Goal: Task Accomplishment & Management: Manage account settings

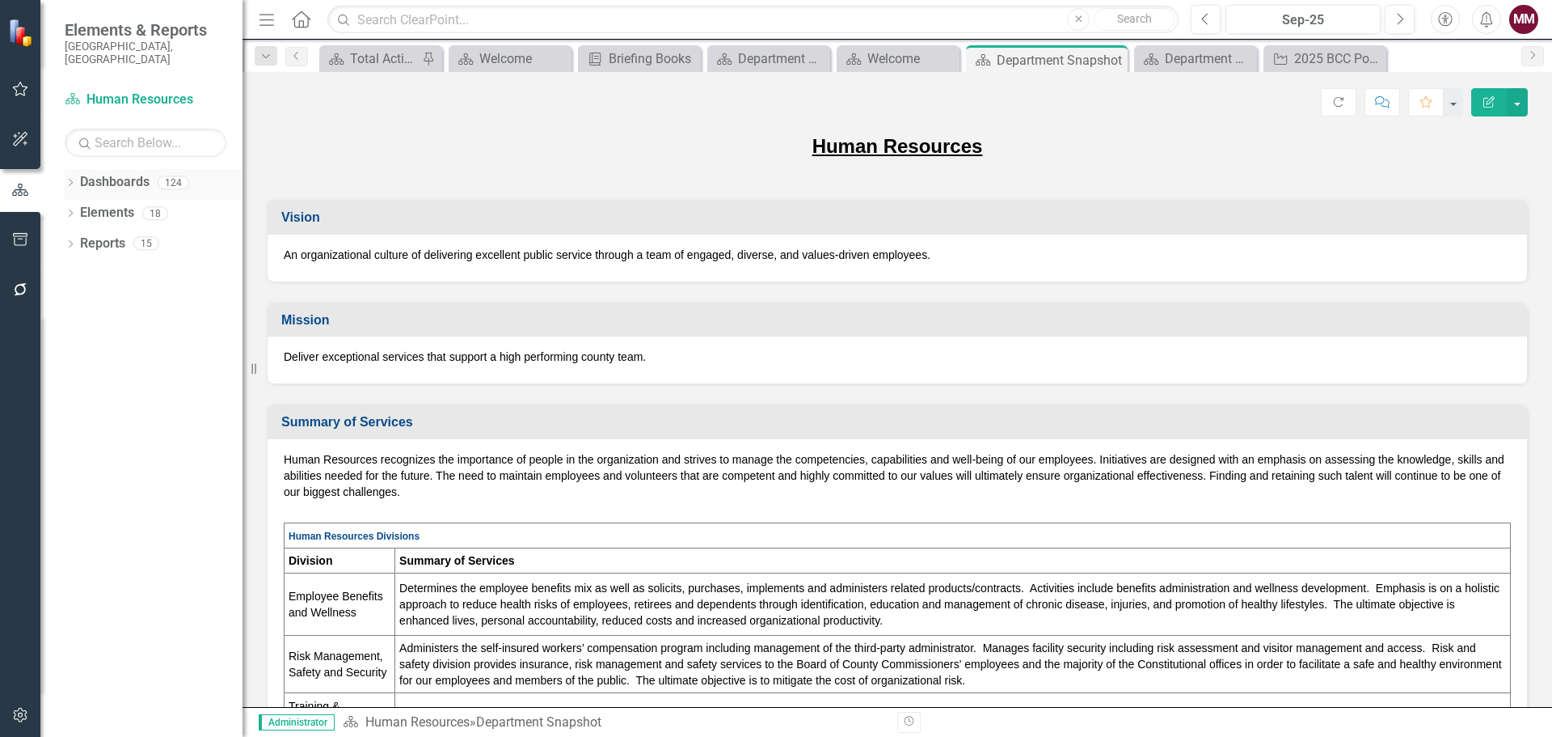
click at [70, 178] on div "Dropdown" at bounding box center [70, 185] width 11 height 14
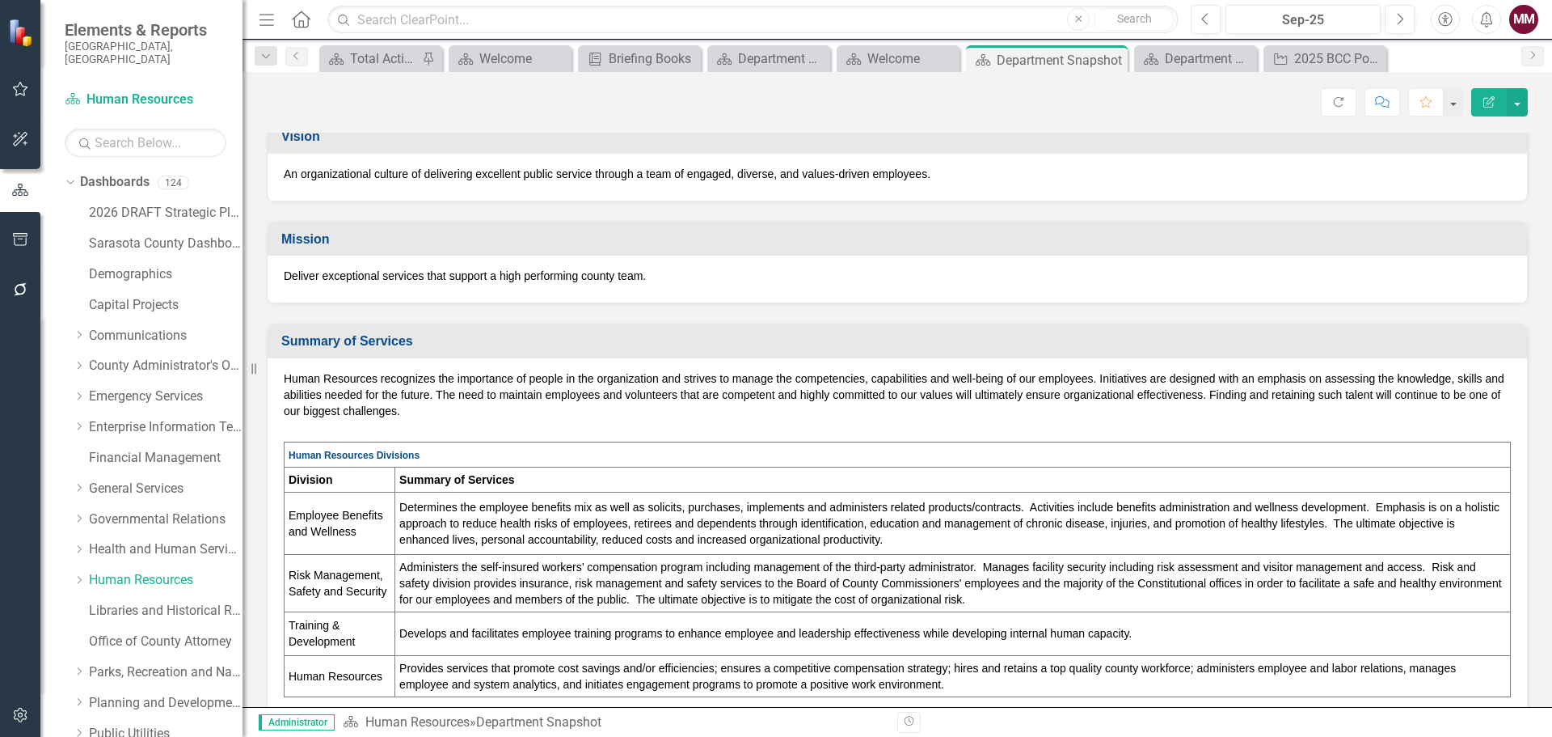
scroll to position [323, 0]
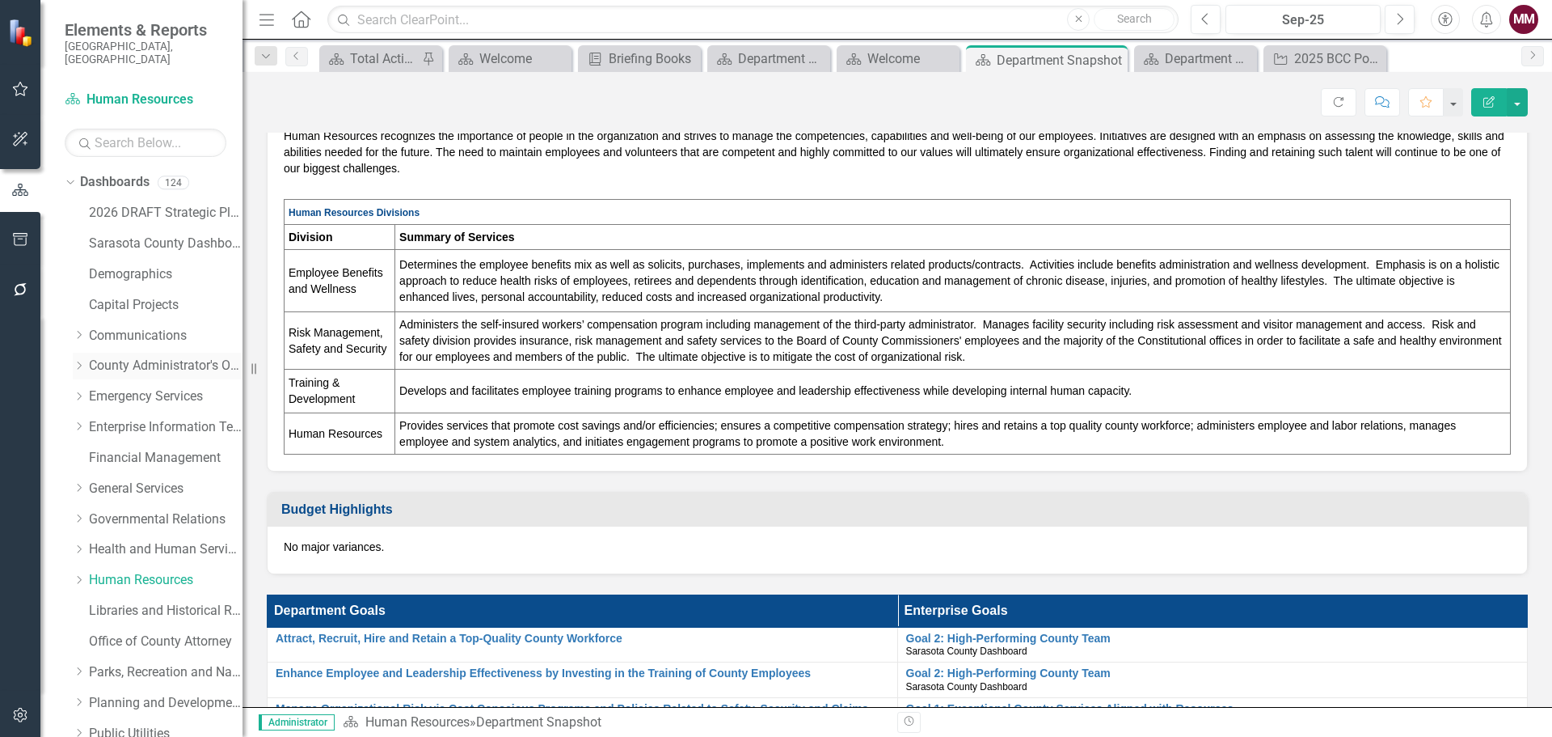
click at [128, 357] on link "County Administrator's Office" at bounding box center [166, 366] width 154 height 19
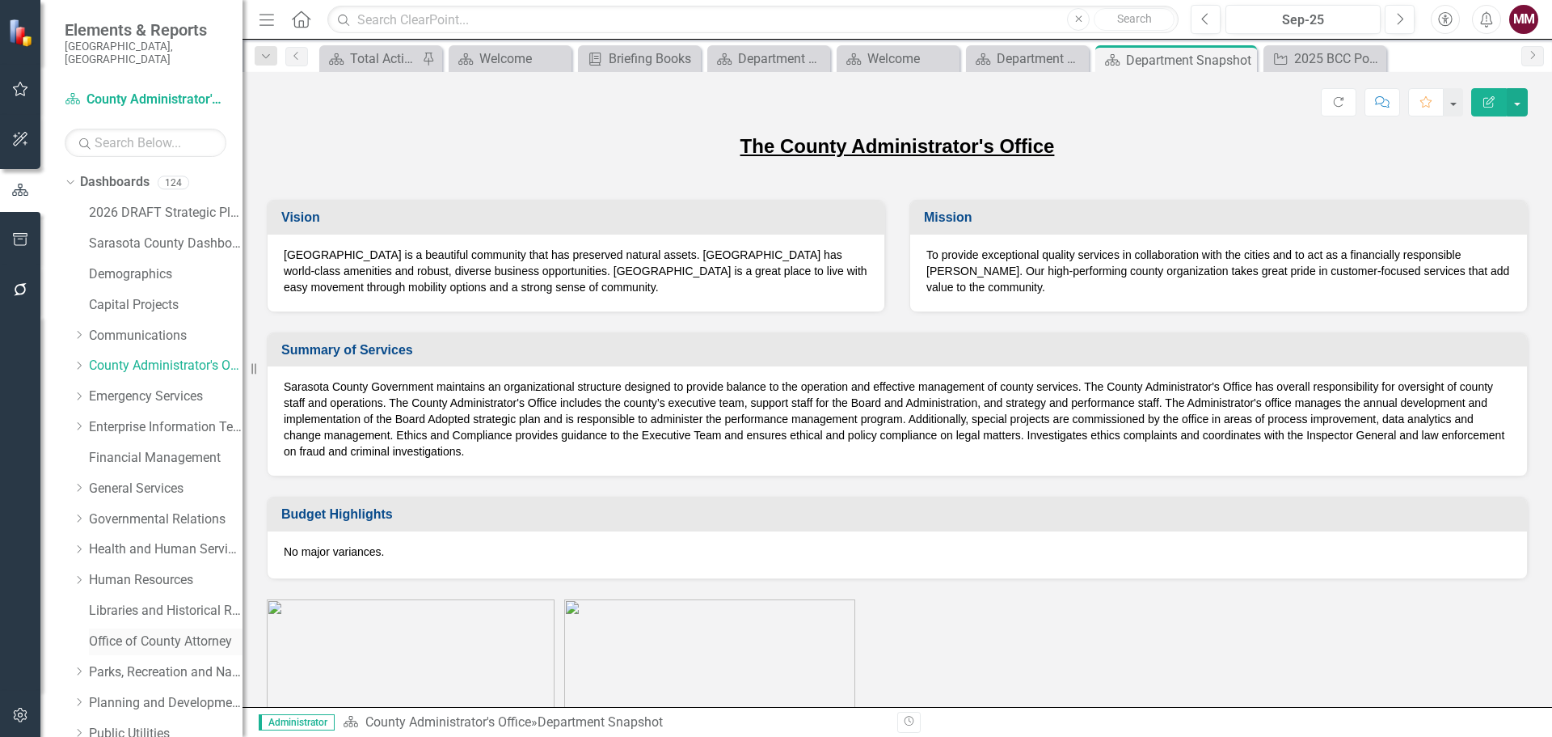
click at [142, 632] on link "Office of County Attorney" at bounding box center [166, 641] width 154 height 19
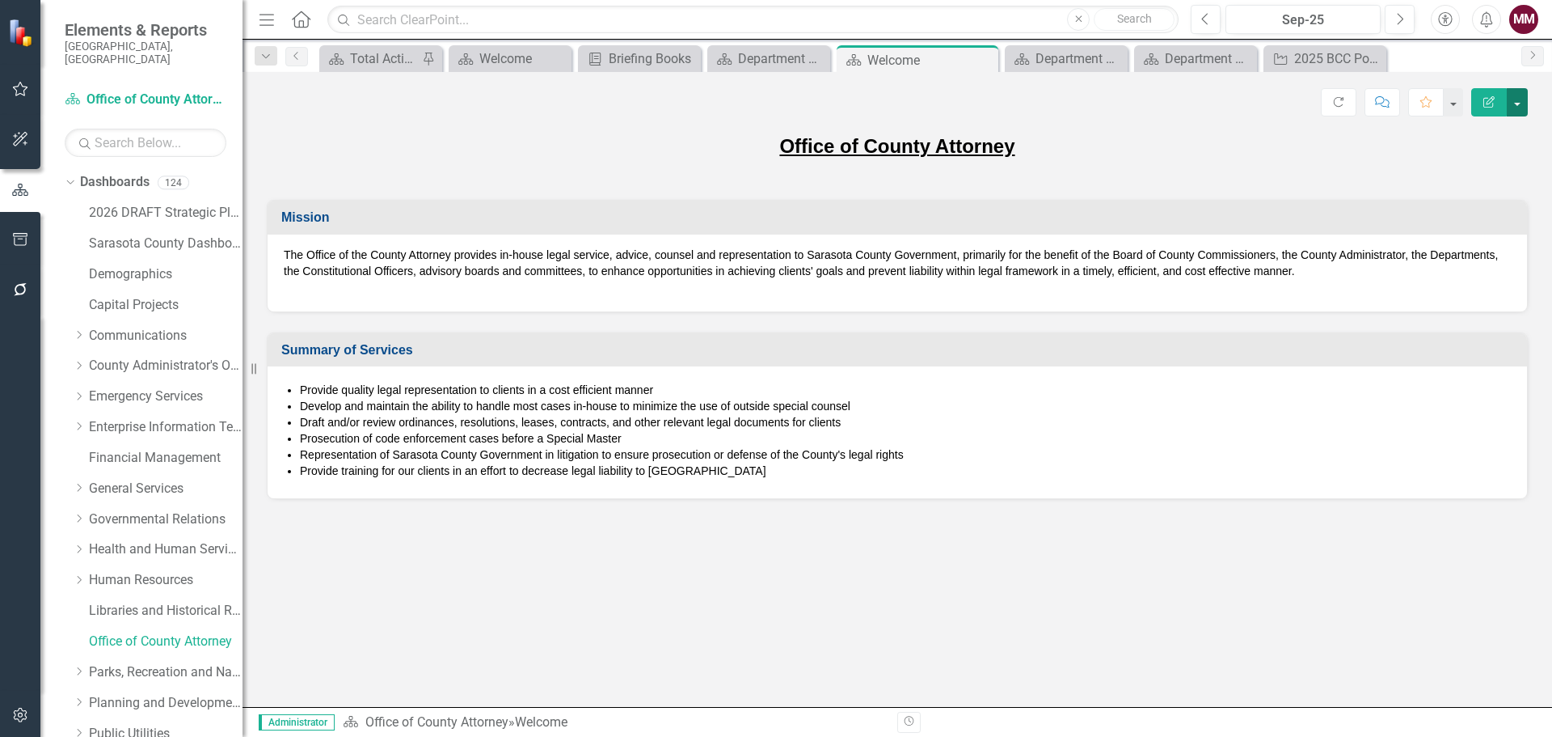
click at [1520, 109] on button "button" at bounding box center [1517, 102] width 21 height 28
click at [1494, 159] on link "Edit Report Edit Layout" at bounding box center [1461, 162] width 131 height 30
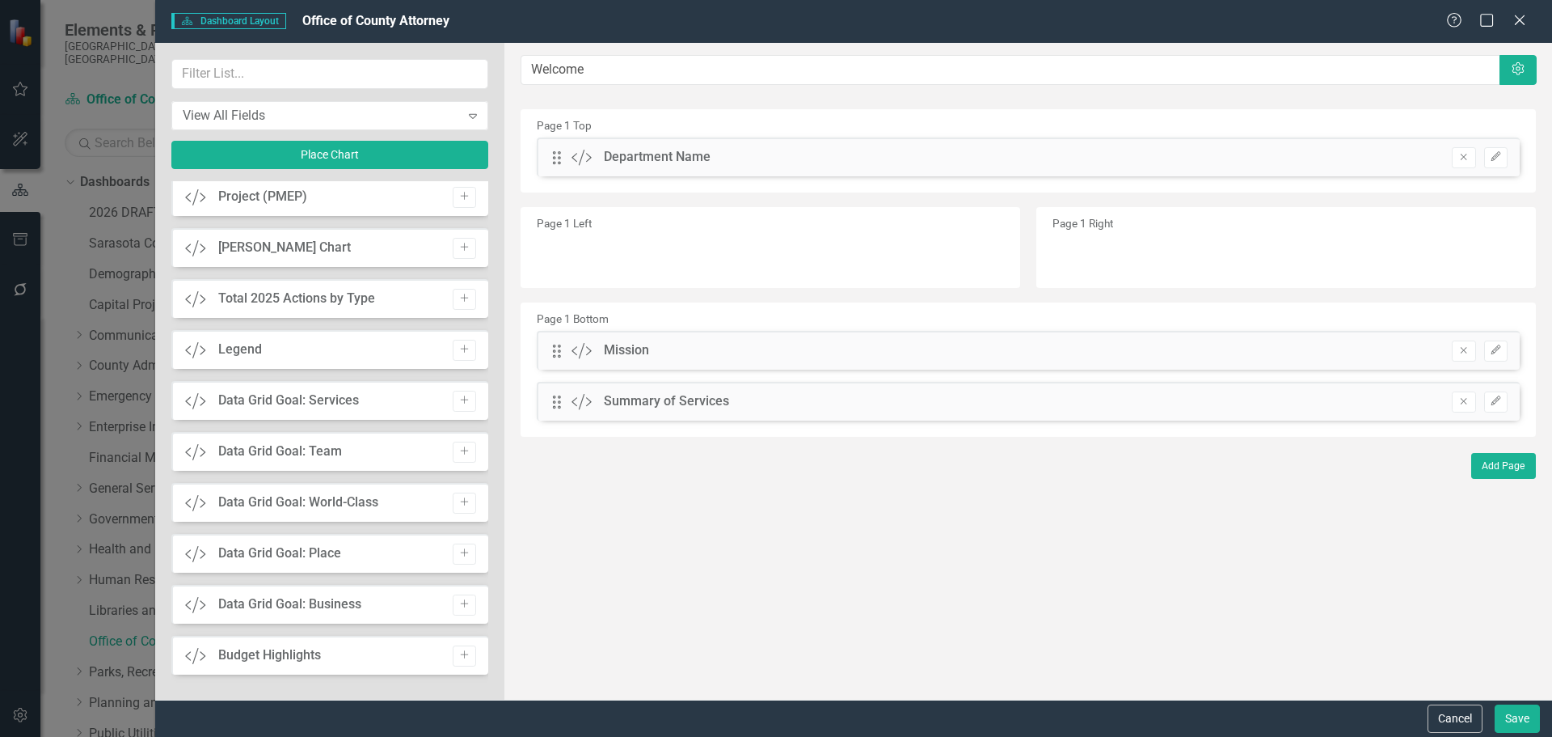
scroll to position [1230, 0]
click at [458, 649] on icon "Add" at bounding box center [464, 652] width 12 height 10
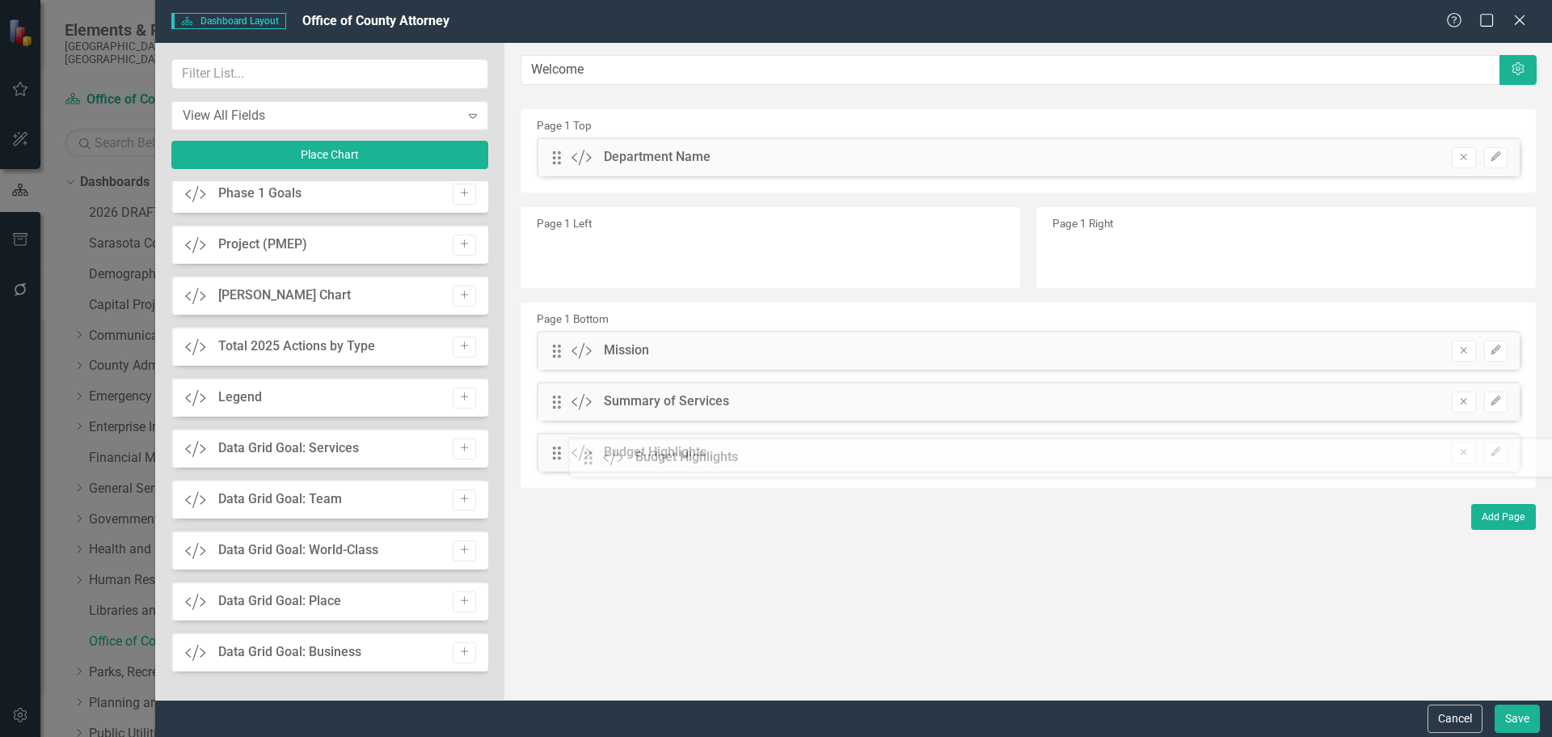
drag, startPoint x: 556, startPoint y: 158, endPoint x: 600, endPoint y: 458, distance: 303.1
click at [1506, 715] on button "Save" at bounding box center [1517, 718] width 45 height 28
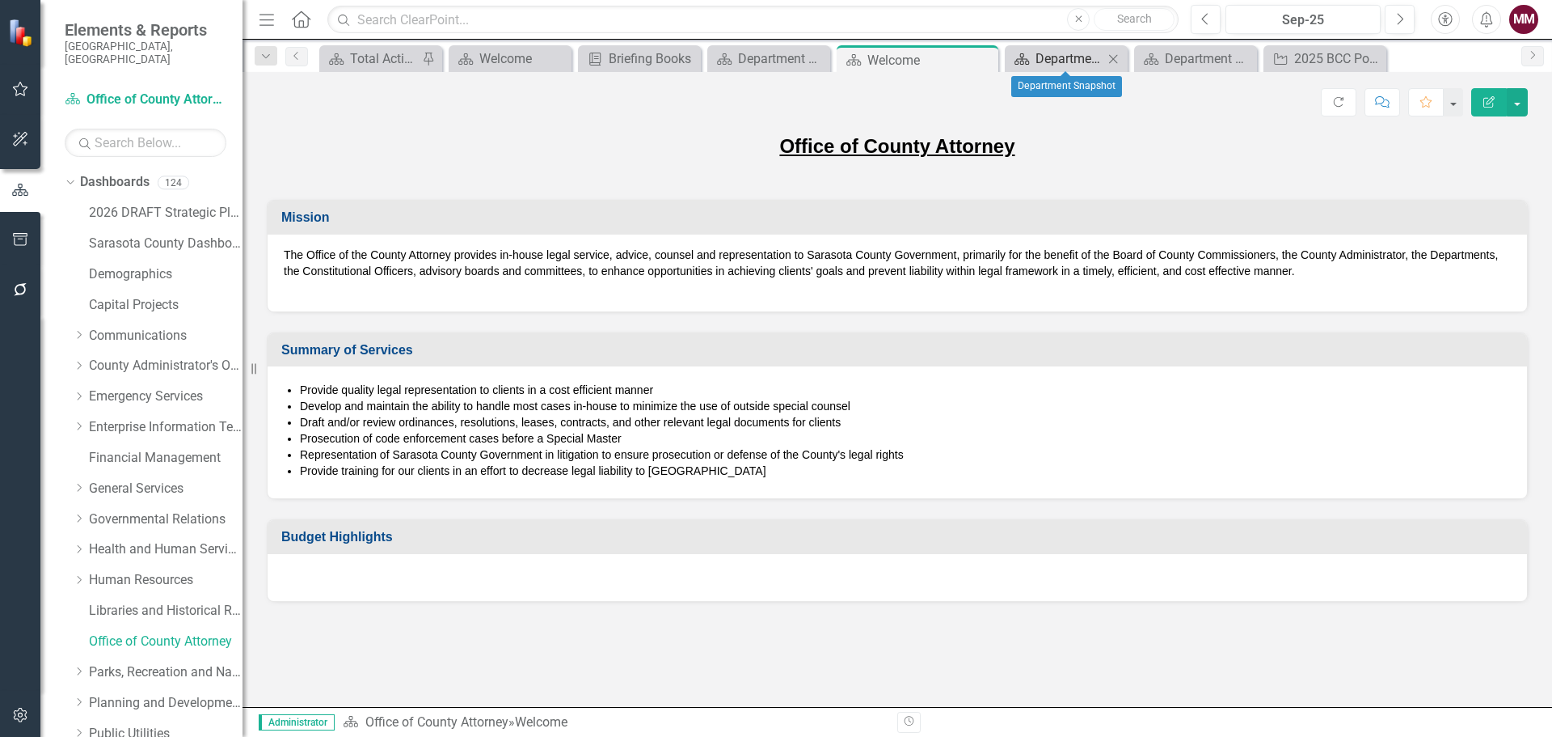
click at [1076, 58] on div "Department Snapshot" at bounding box center [1070, 59] width 68 height 20
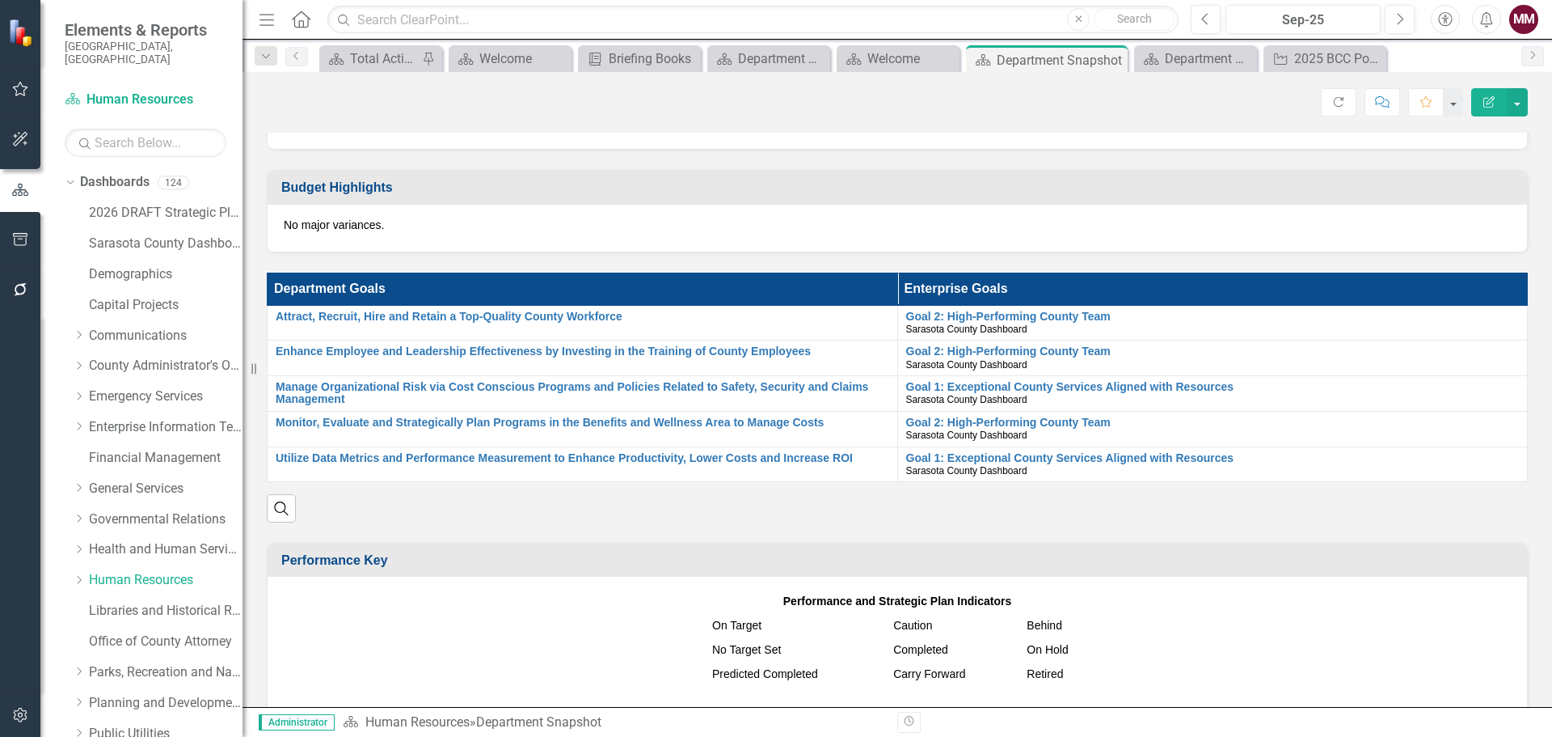
scroll to position [647, 0]
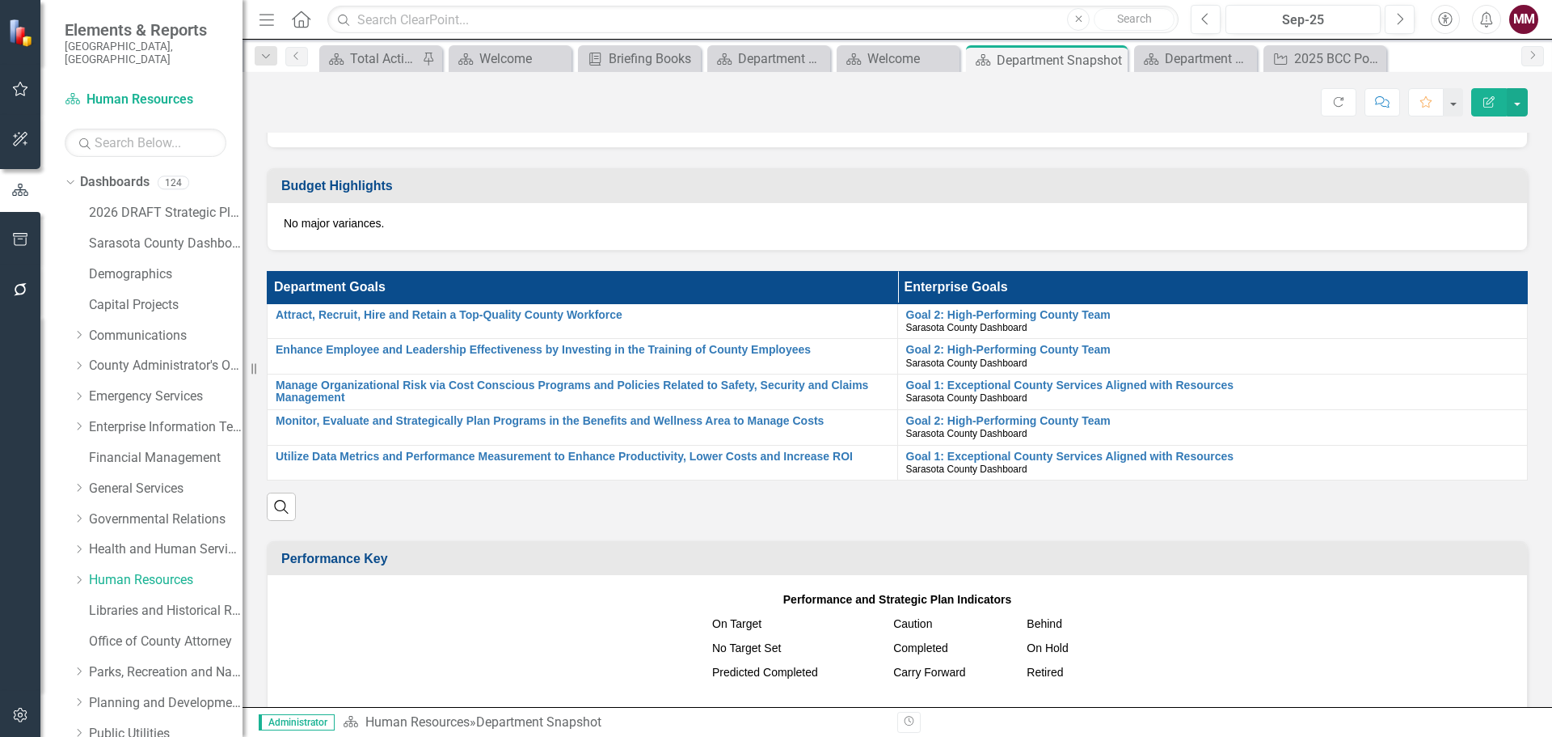
click at [451, 227] on p "No major variances." at bounding box center [897, 223] width 1227 height 16
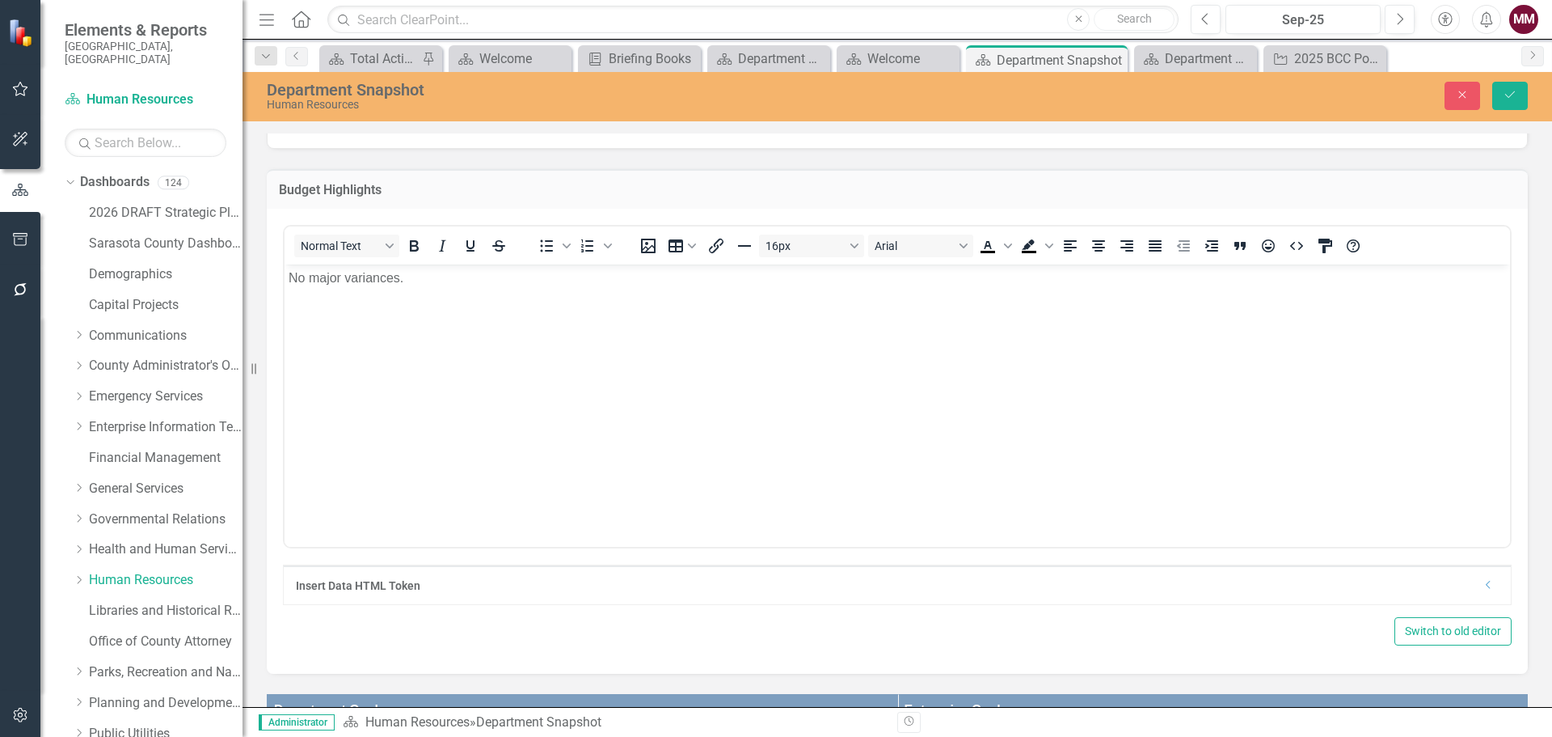
scroll to position [0, 0]
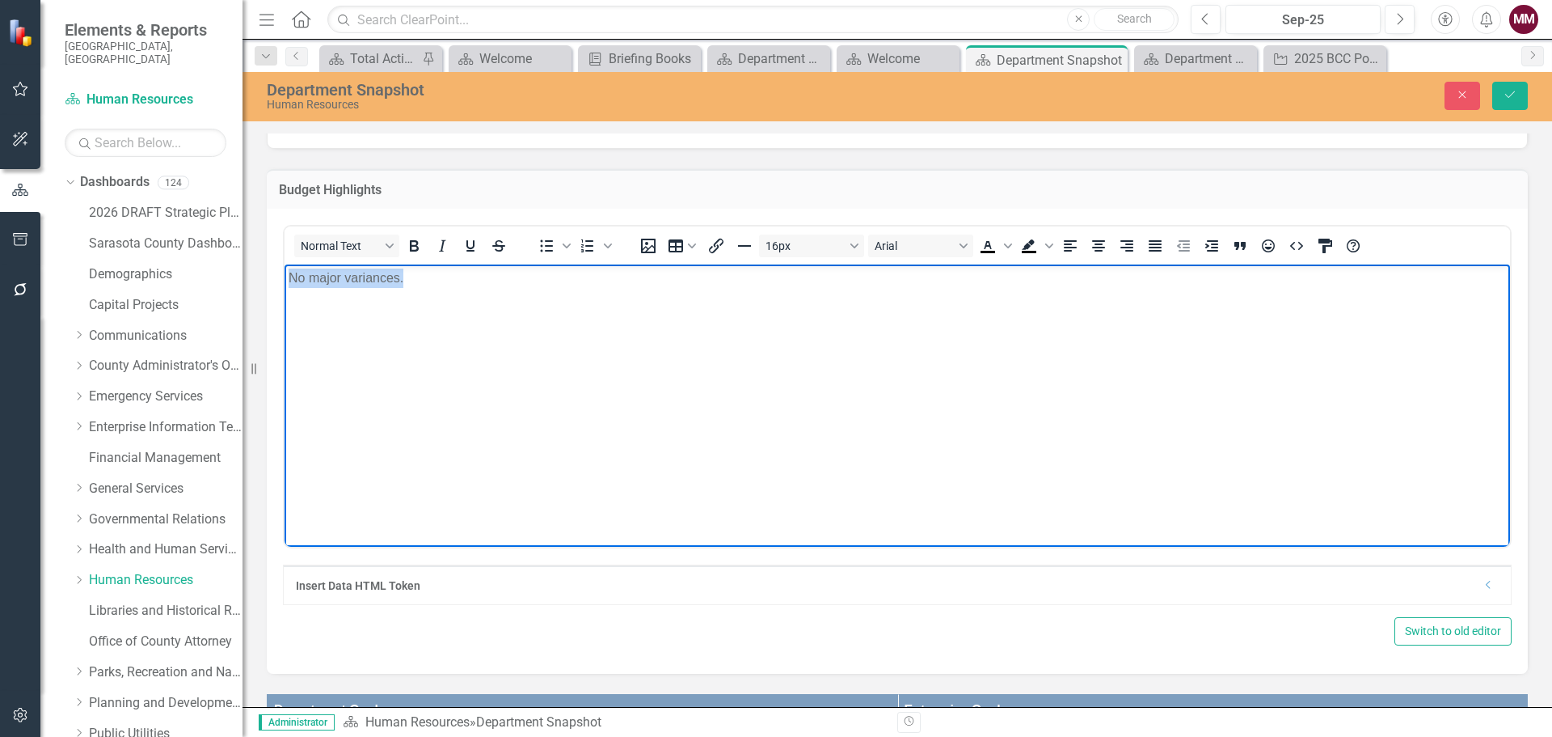
drag, startPoint x: 433, startPoint y: 281, endPoint x: 189, endPoint y: 272, distance: 244.3
click at [285, 272] on html "No major variances." at bounding box center [898, 385] width 1226 height 243
copy p "No major variances."
click at [1307, 58] on div "2025 BCC Policy Agenda" at bounding box center [1328, 59] width 68 height 20
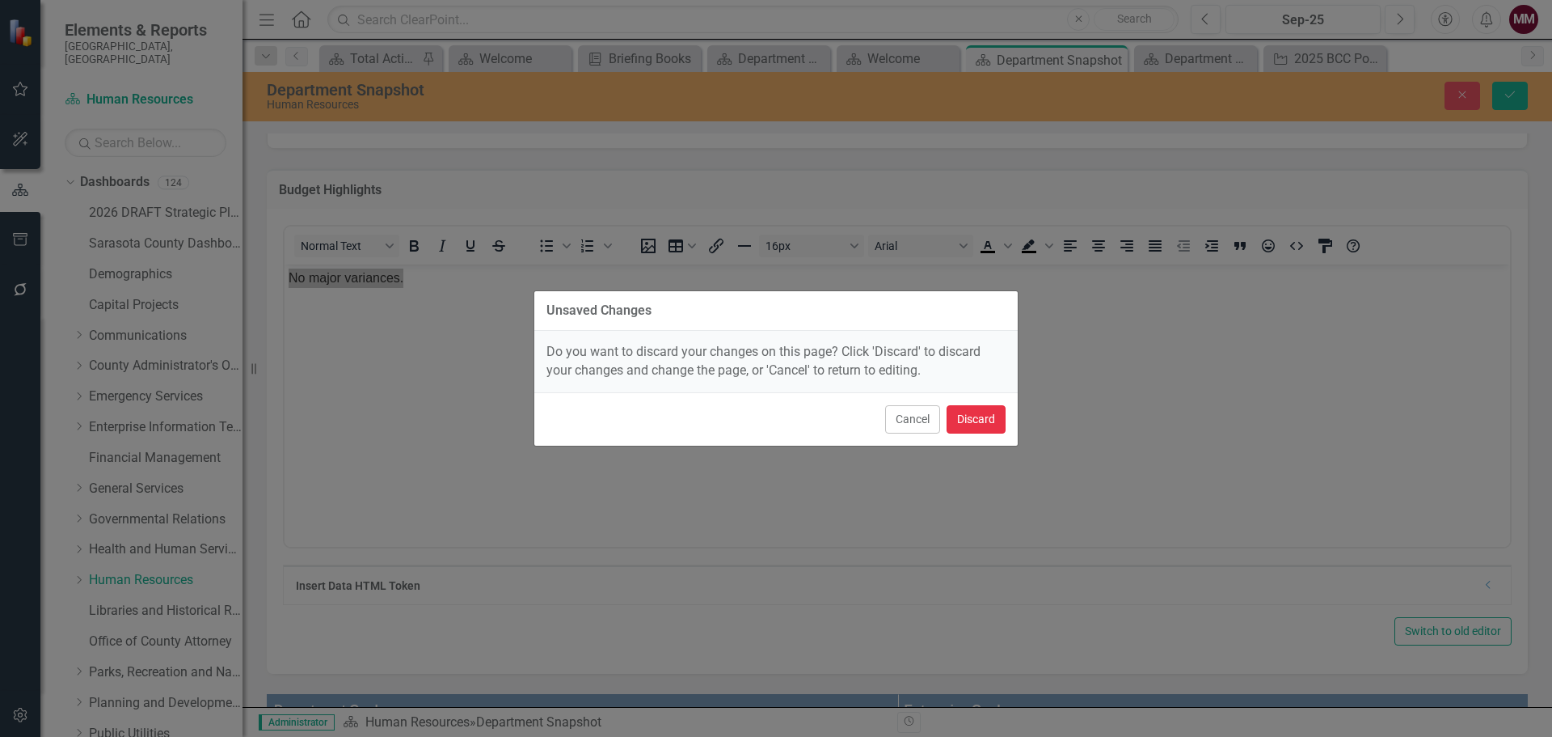
click at [975, 412] on button "Discard" at bounding box center [976, 419] width 59 height 28
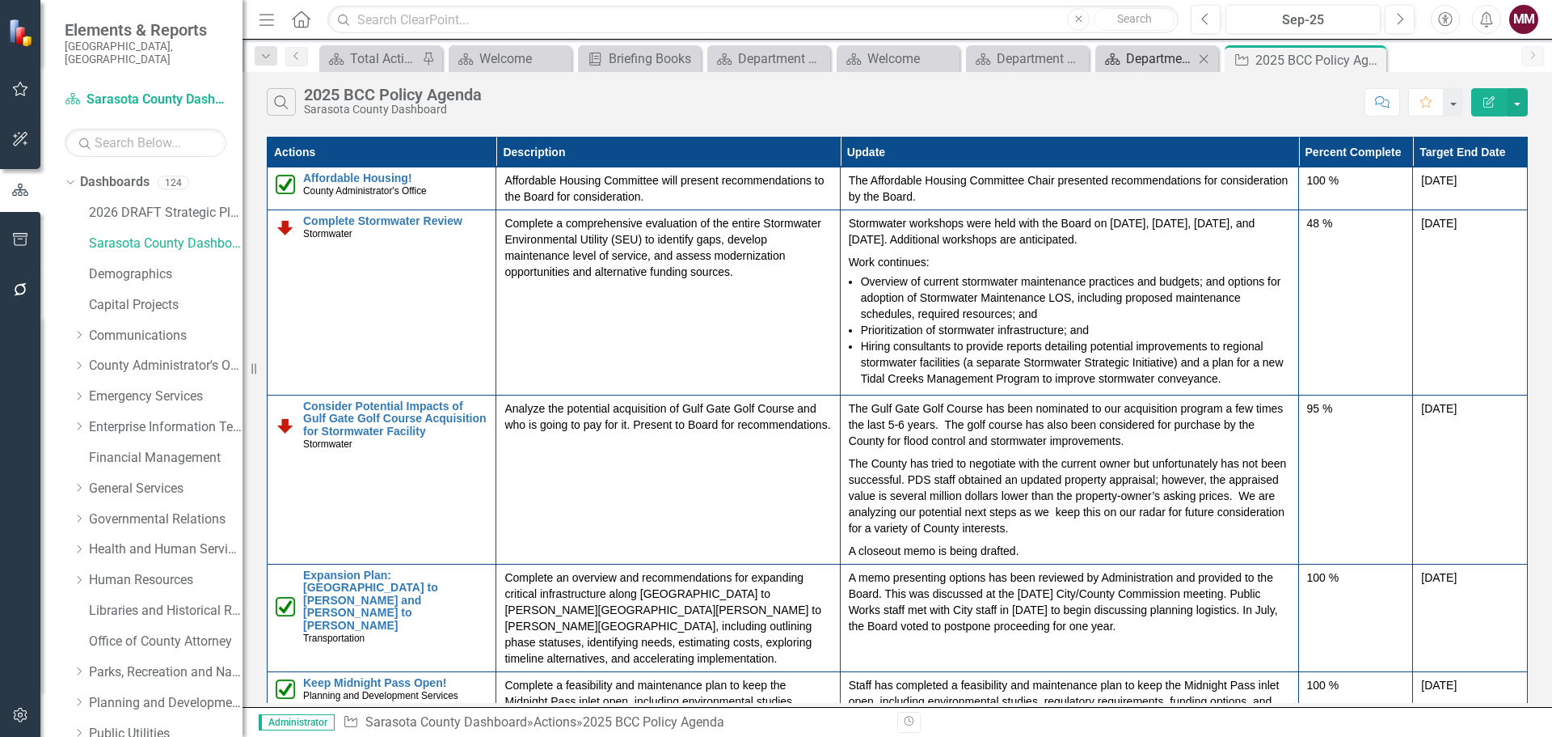
click at [1134, 60] on div "Department Snapshot" at bounding box center [1160, 59] width 68 height 20
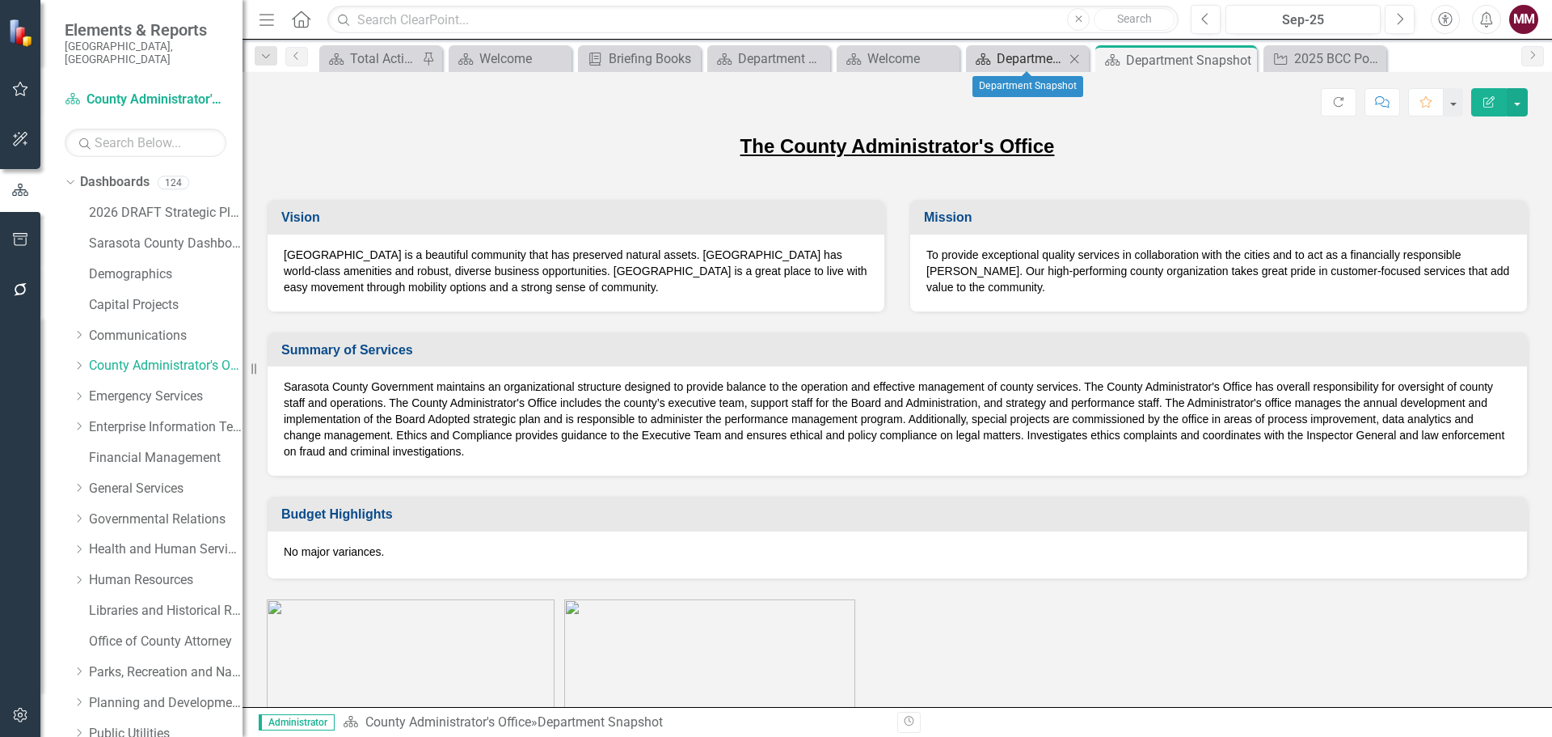
click at [1032, 65] on div "Department Snapshot" at bounding box center [1031, 59] width 68 height 20
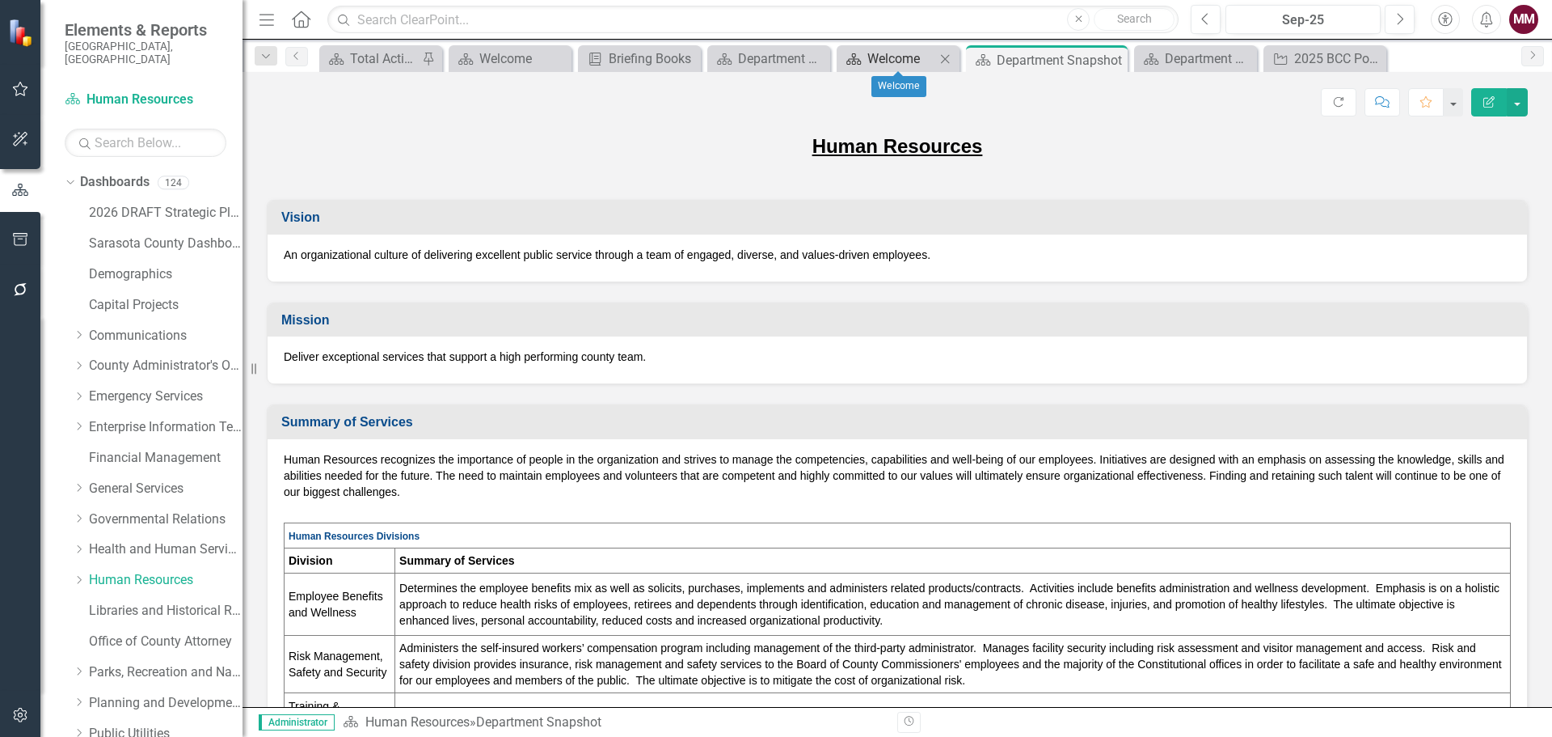
click at [913, 62] on div "Welcome" at bounding box center [902, 59] width 68 height 20
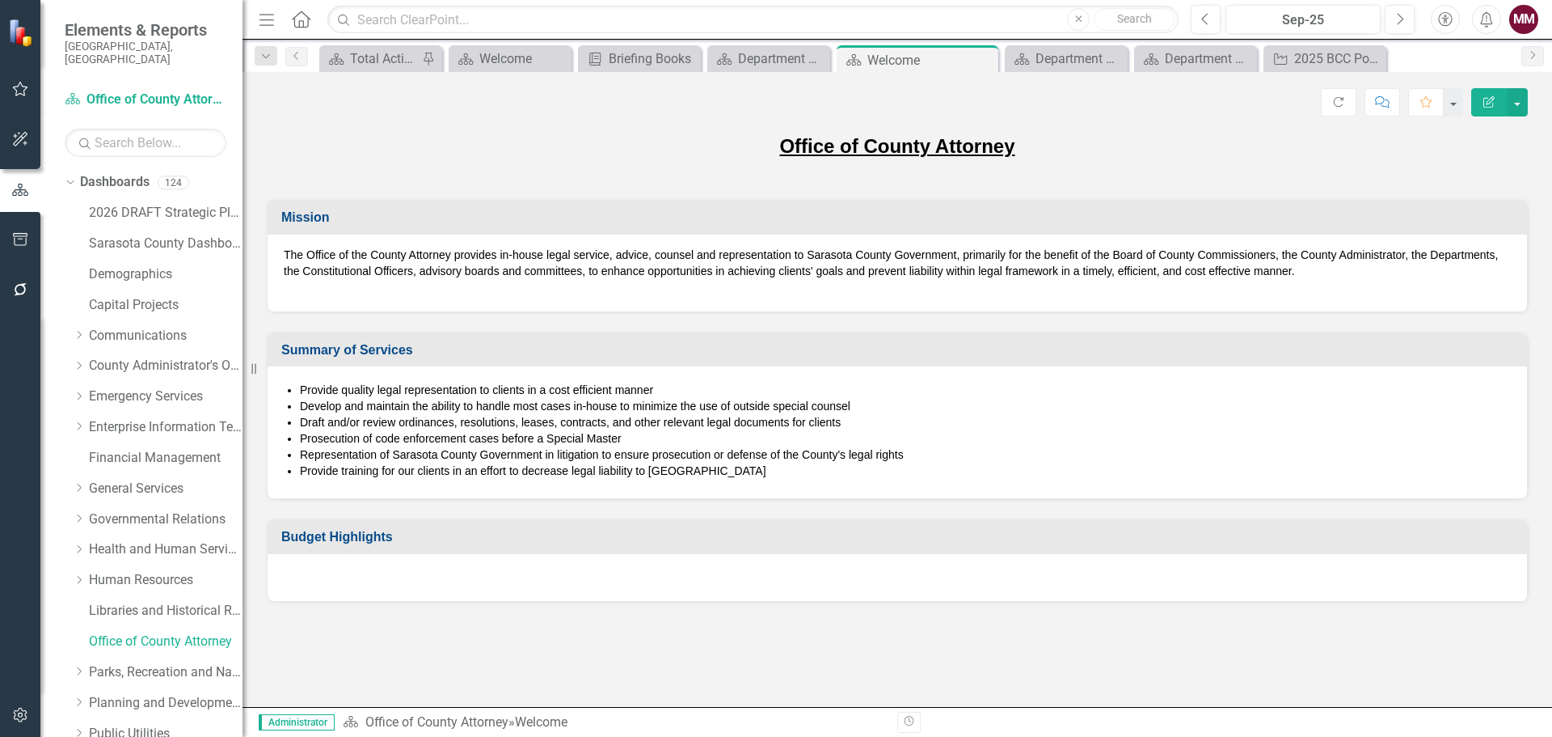
click at [643, 579] on div at bounding box center [898, 577] width 1260 height 47
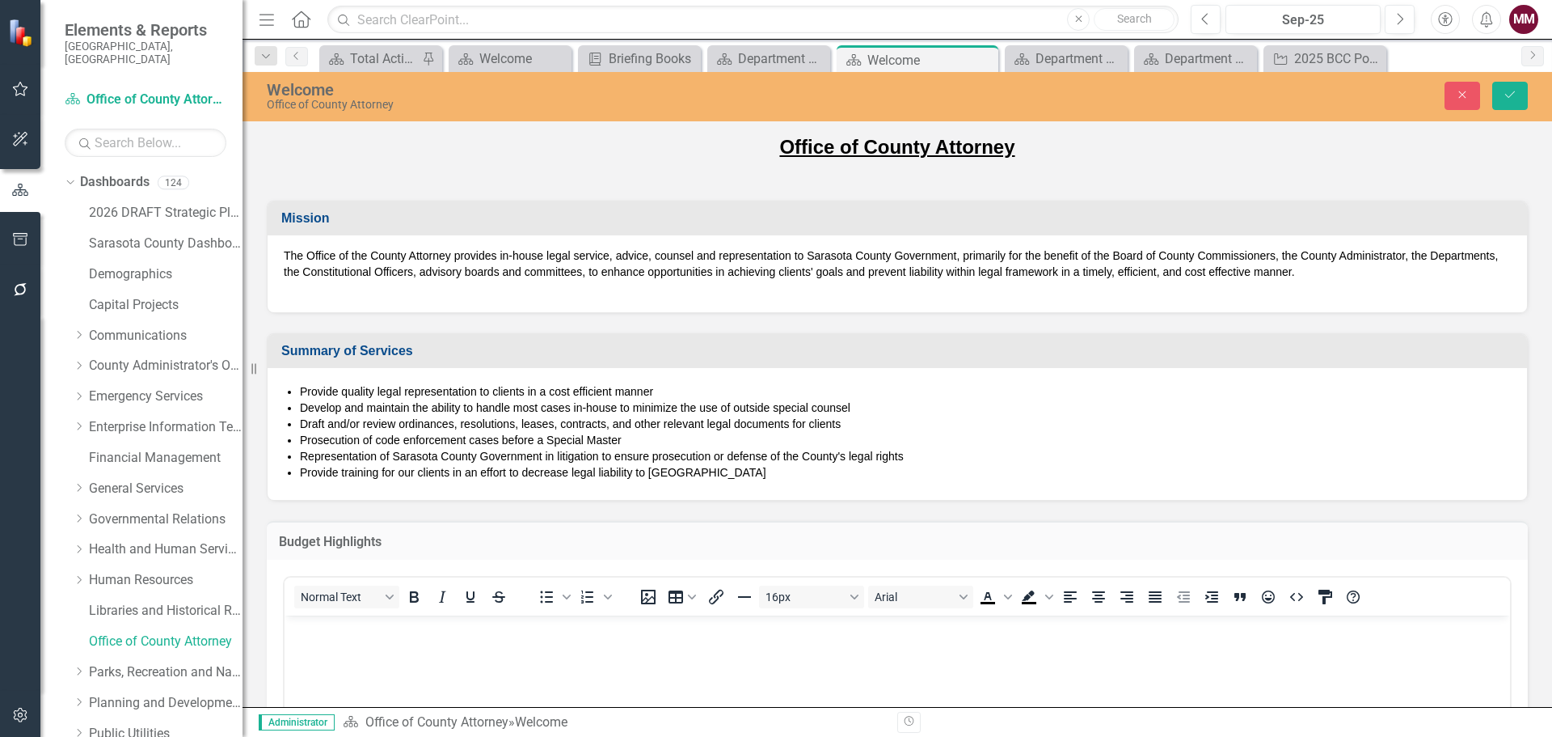
click at [356, 635] on p "Rich Text Area. Press ALT-0 for help." at bounding box center [898, 628] width 1218 height 19
click at [1511, 91] on icon "Save" at bounding box center [1510, 94] width 15 height 11
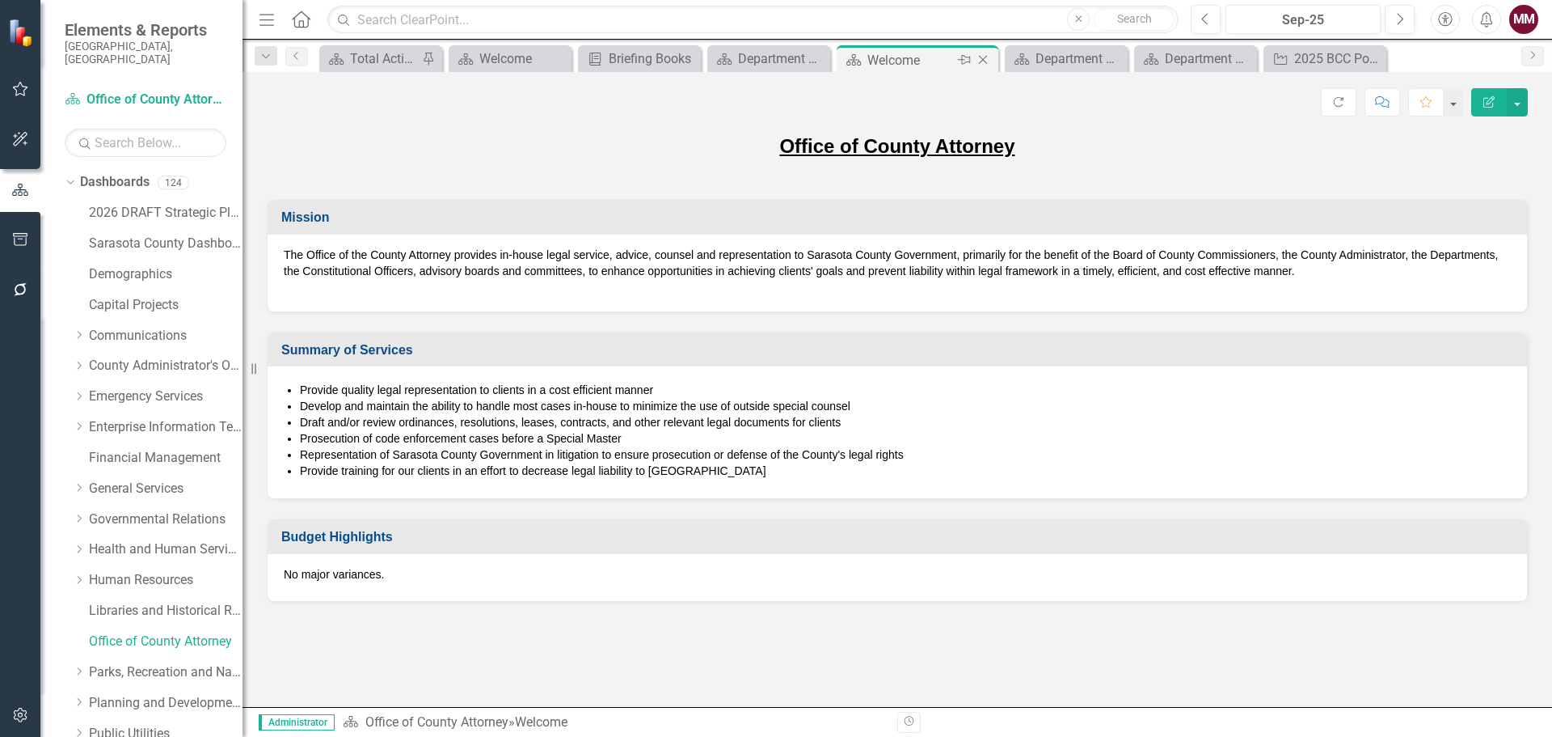
click at [985, 60] on icon "Close" at bounding box center [983, 59] width 16 height 13
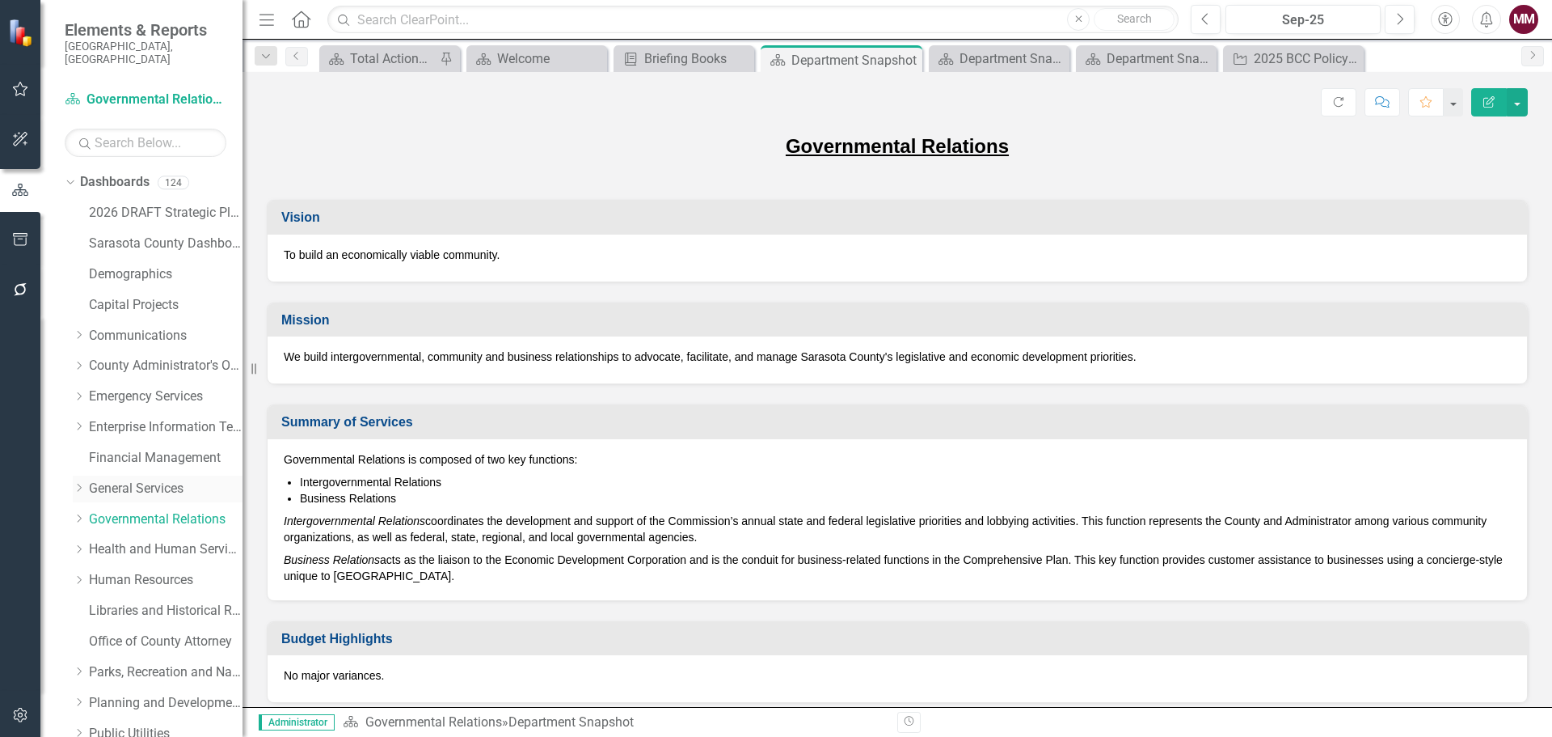
click at [123, 479] on link "General Services" at bounding box center [166, 488] width 154 height 19
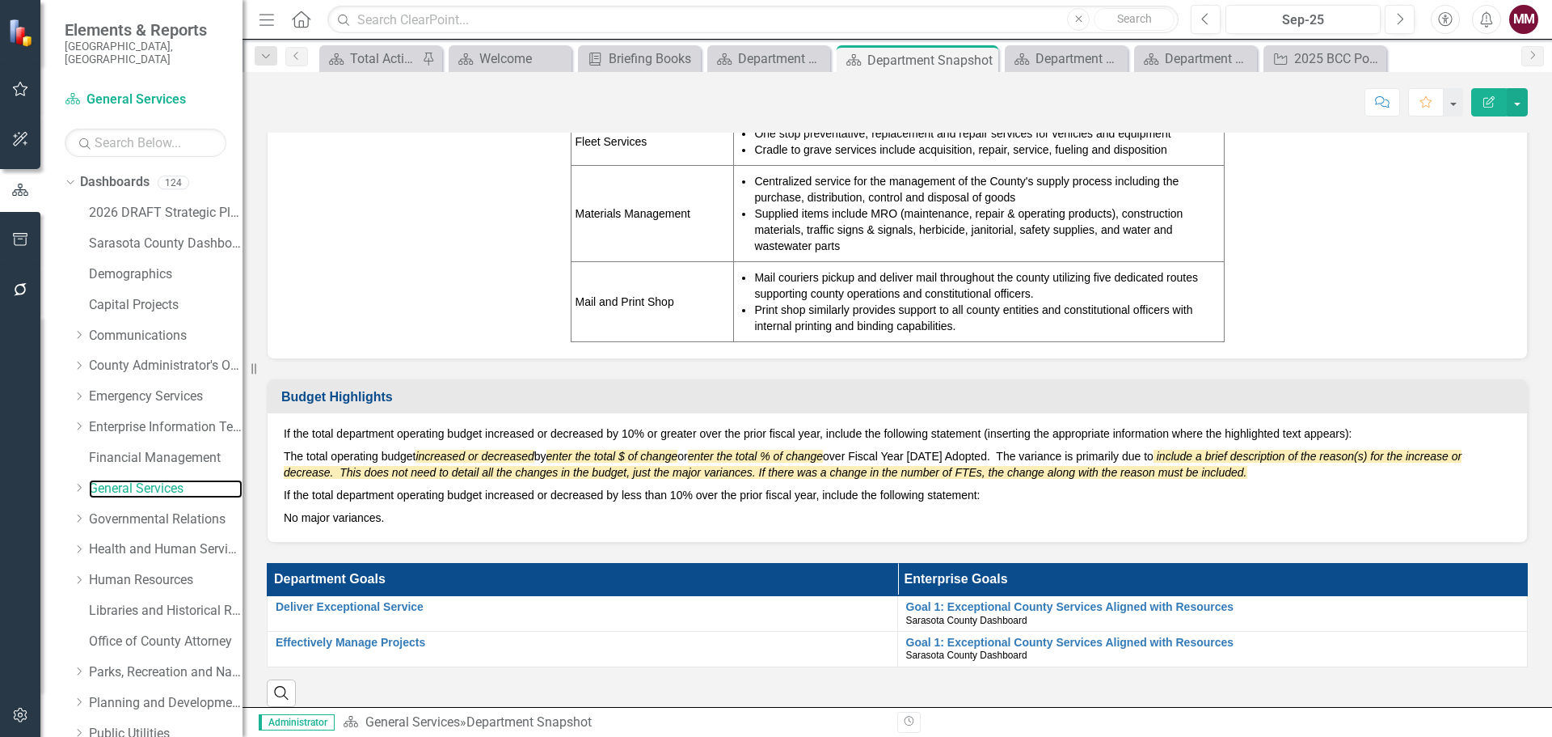
scroll to position [808, 0]
